Goal: Task Accomplishment & Management: Manage account settings

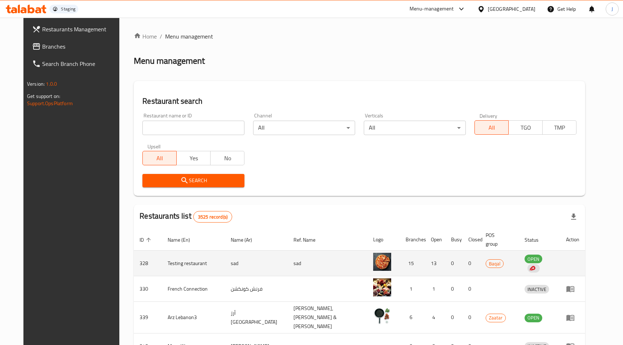
scroll to position [192, 0]
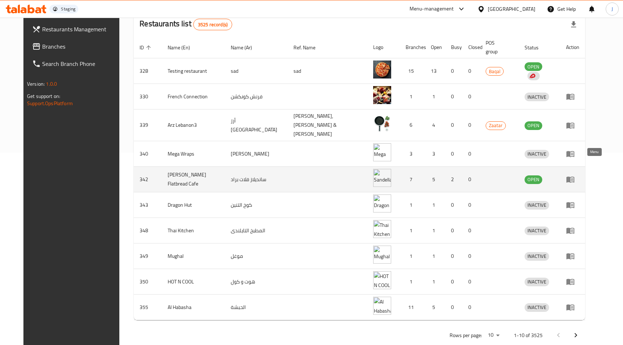
click at [574, 177] on icon "enhanced table" at bounding box center [570, 180] width 8 height 6
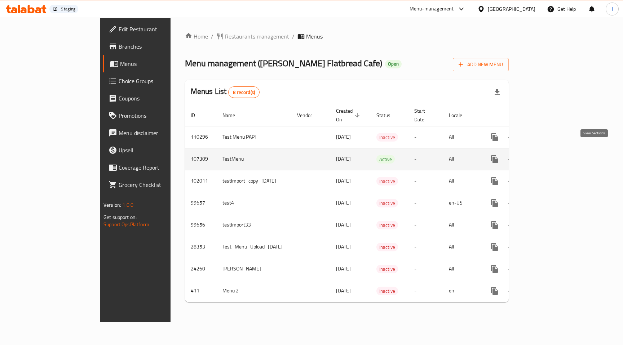
click at [550, 156] on icon "enhanced table" at bounding box center [546, 159] width 6 height 6
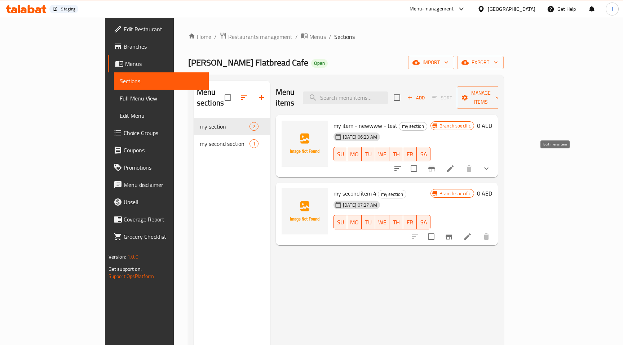
click at [454, 164] on icon at bounding box center [450, 168] width 9 height 9
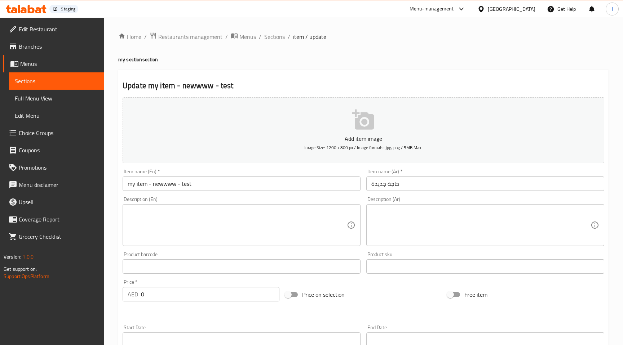
click at [198, 184] on input "my item - newwww - test" at bounding box center [242, 184] width 238 height 14
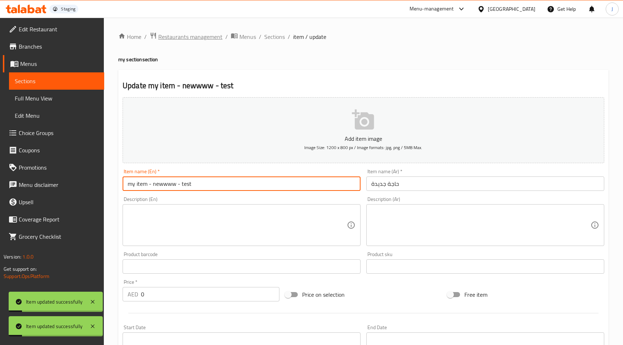
click at [187, 37] on span "Restaurants management" at bounding box center [190, 36] width 64 height 9
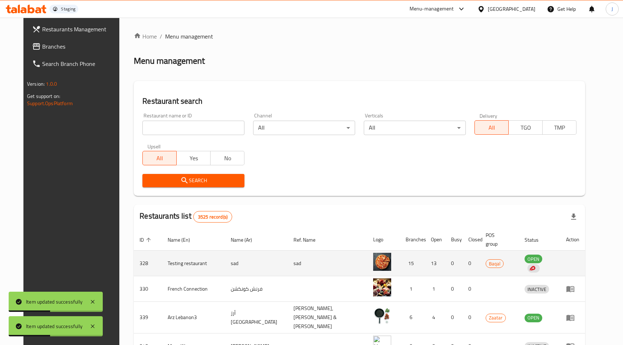
scroll to position [192, 0]
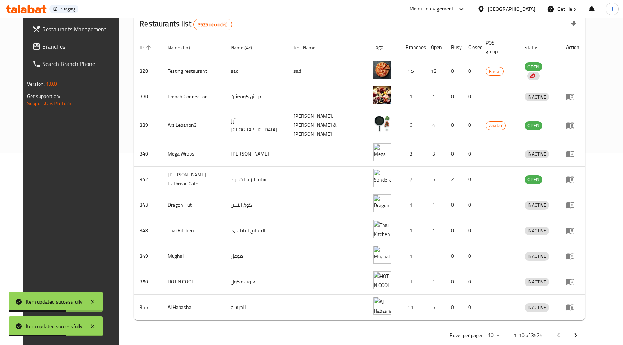
click at [524, 304] on li "100" at bounding box center [520, 304] width 25 height 13
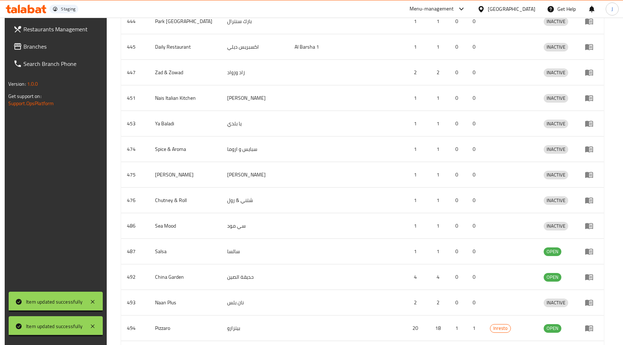
scroll to position [1111, 0]
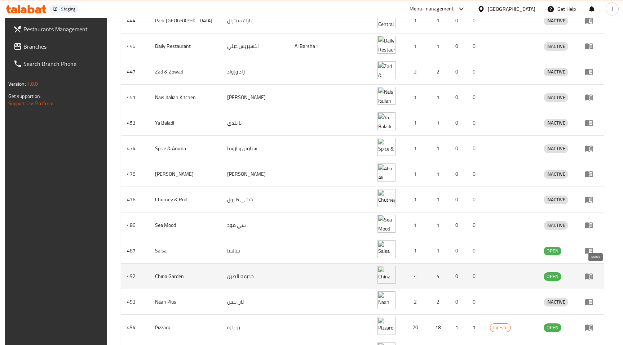
click at [593, 273] on icon "enhanced table" at bounding box center [588, 276] width 9 height 9
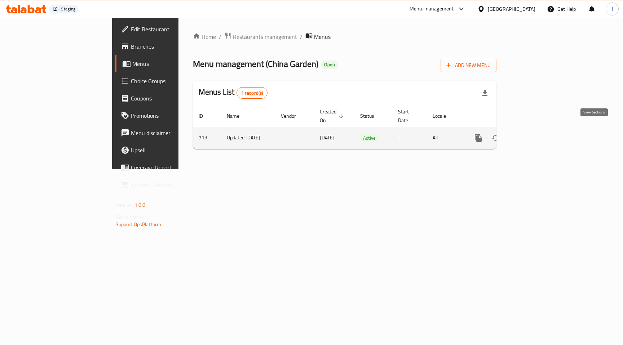
click at [533, 135] on icon "enhanced table" at bounding box center [530, 138] width 6 height 6
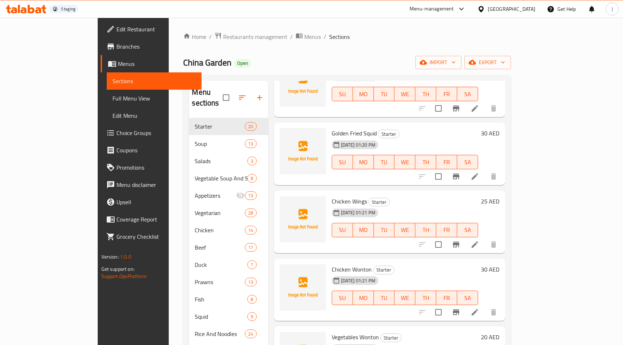
scroll to position [459, 0]
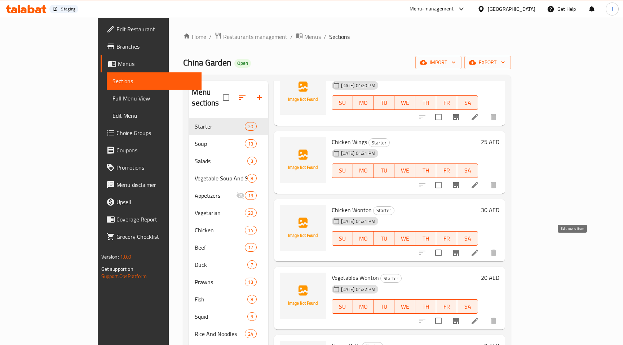
click at [478, 250] on icon at bounding box center [474, 253] width 6 height 6
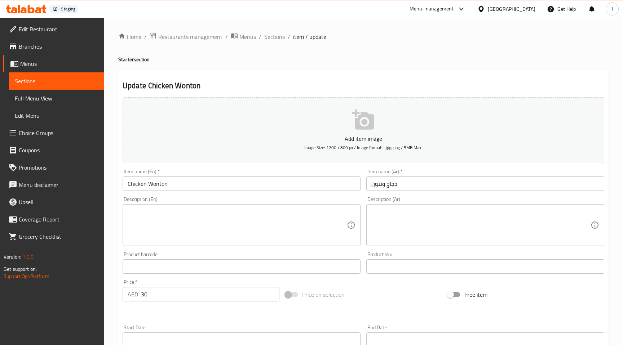
click at [191, 190] on input "Chicken Wonton" at bounding box center [242, 184] width 238 height 14
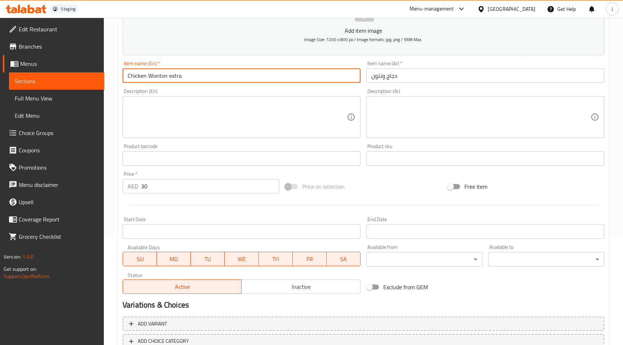
scroll to position [158, 0]
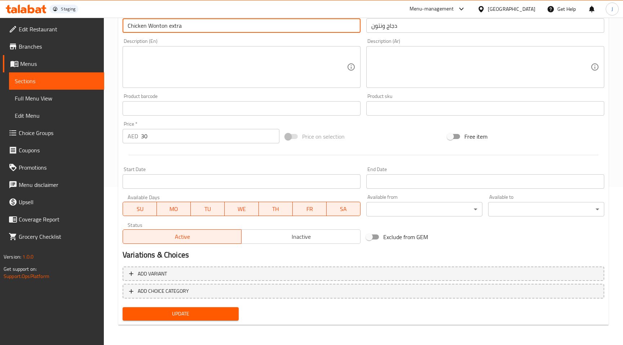
type input "Chicken Wonton extra"
click at [197, 316] on span "Update" at bounding box center [180, 314] width 104 height 9
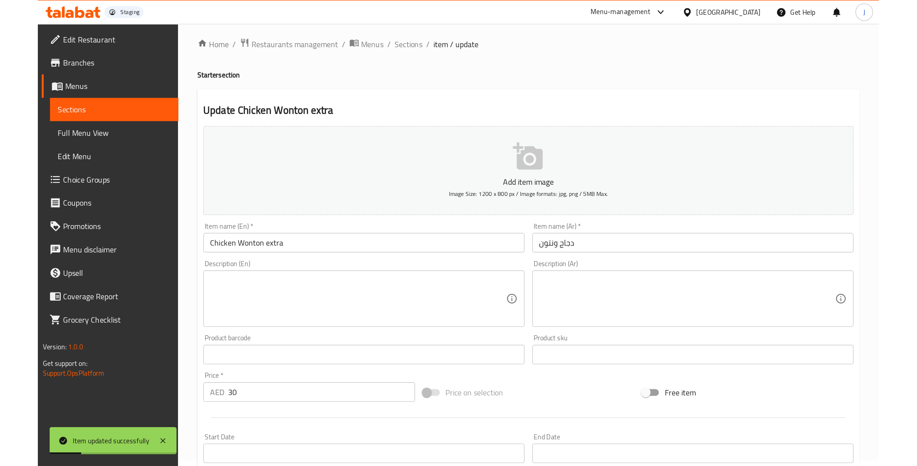
scroll to position [0, 0]
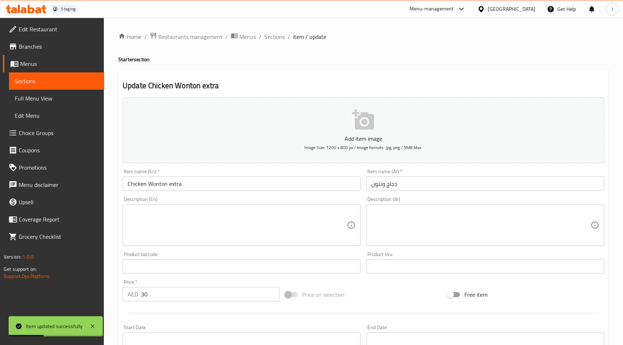
click at [284, 35] on ol "Home / Restaurants management / Menus / Sections / item / update" at bounding box center [363, 36] width 490 height 9
click at [283, 35] on span "Sections" at bounding box center [274, 36] width 21 height 9
